Goal: Transaction & Acquisition: Purchase product/service

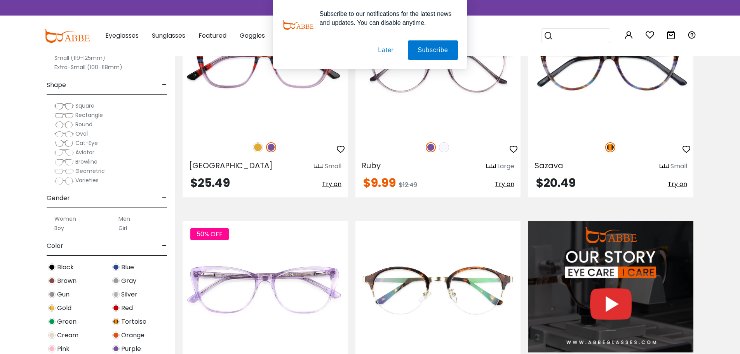
scroll to position [893, 0]
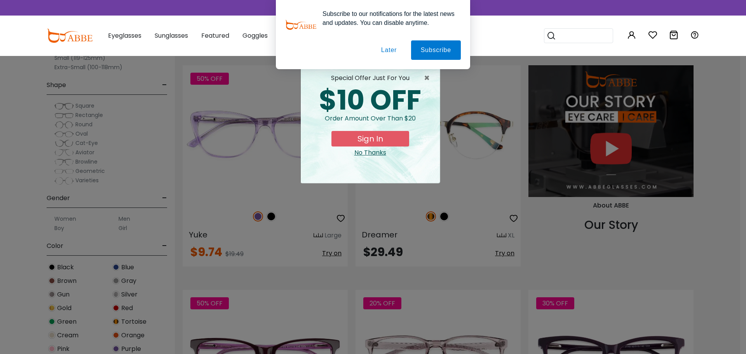
click at [364, 150] on div "No Thanks" at bounding box center [370, 152] width 127 height 9
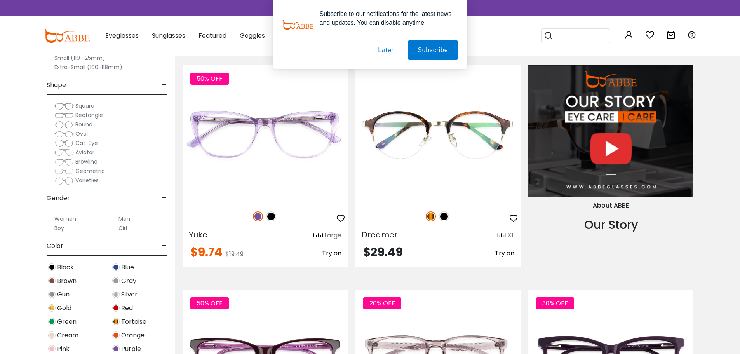
click at [388, 51] on button "Later" at bounding box center [385, 49] width 35 height 19
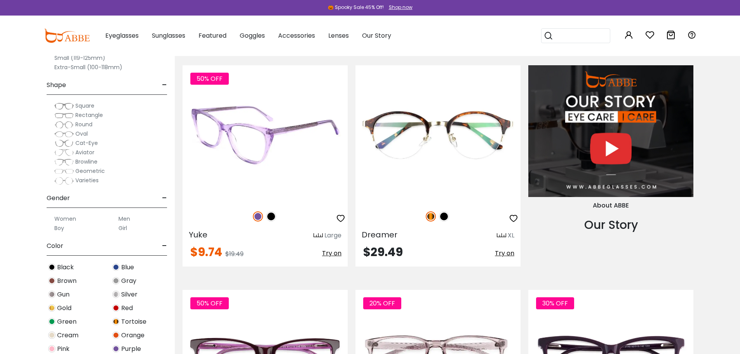
click at [303, 129] on img at bounding box center [265, 133] width 165 height 137
